Goal: Transaction & Acquisition: Purchase product/service

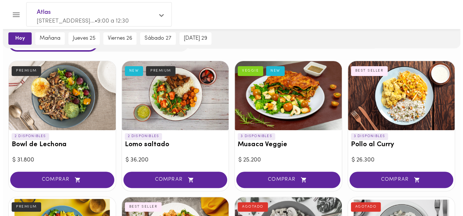
scroll to position [40, 0]
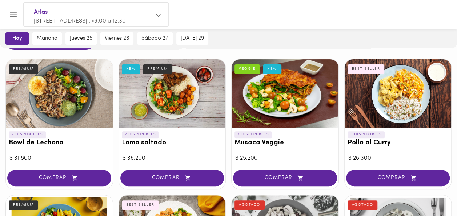
click at [283, 119] on div at bounding box center [285, 93] width 107 height 69
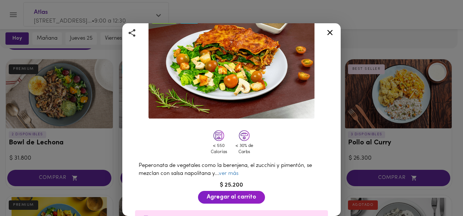
scroll to position [50, 0]
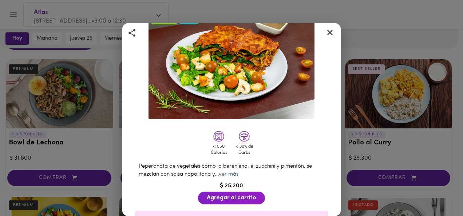
click at [232, 172] on link "ver más" at bounding box center [229, 174] width 20 height 5
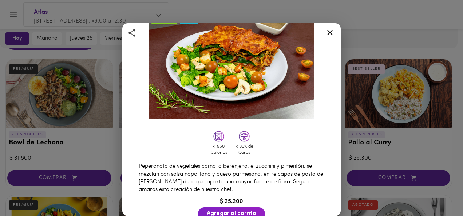
drag, startPoint x: 333, startPoint y: 109, endPoint x: 331, endPoint y: 116, distance: 7.4
click at [331, 116] on div "Musaca Veggie Gratinada con Queso Parmesano VEGGIE NEW < 550 Calorías < 30% de …" at bounding box center [231, 172] width 218 height 398
click at [329, 29] on icon at bounding box center [329, 32] width 9 height 9
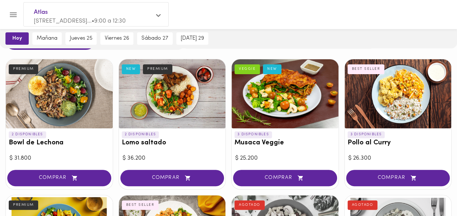
click at [373, 145] on h3 "Pollo al Curry" at bounding box center [398, 143] width 101 height 8
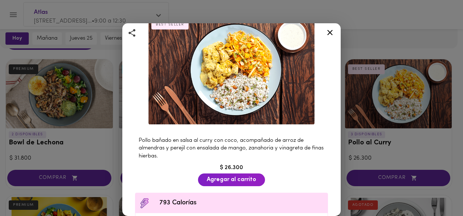
scroll to position [45, 0]
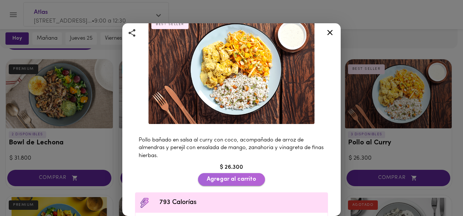
click at [238, 176] on span "Agregar al carrito" at bounding box center [231, 179] width 49 height 7
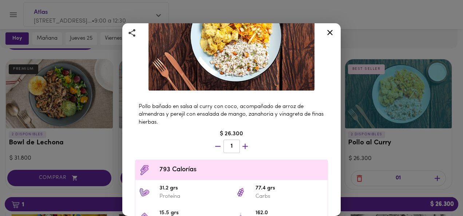
scroll to position [0, 0]
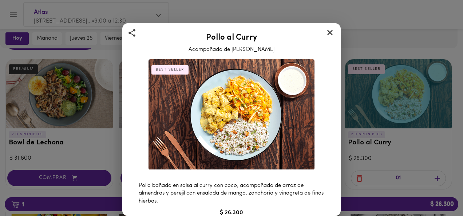
click at [331, 32] on icon at bounding box center [329, 32] width 9 height 9
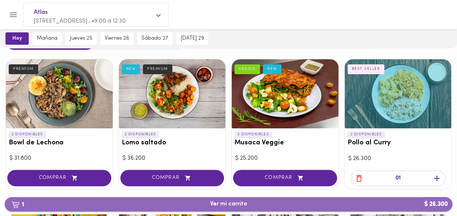
click at [235, 204] on span "1 Ver mi carrito $ 26.300" at bounding box center [228, 204] width 37 height 7
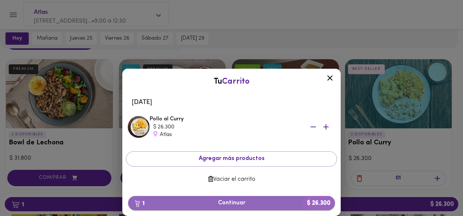
click at [228, 202] on span "1 Continuar $ 26.300" at bounding box center [231, 203] width 195 height 7
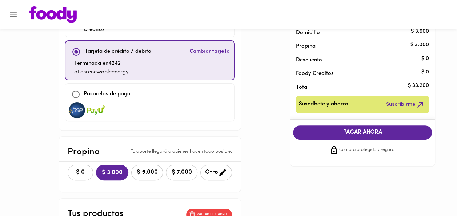
scroll to position [60, 0]
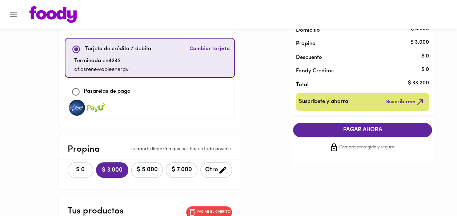
click at [68, 172] on button "$ 0" at bounding box center [80, 170] width 25 height 16
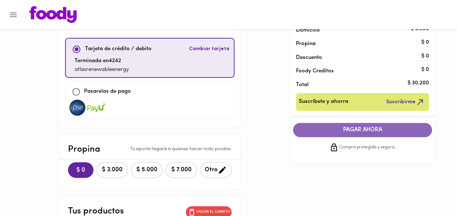
click at [358, 131] on span "PAGAR AHORA" at bounding box center [363, 130] width 124 height 7
